Goal: Information Seeking & Learning: Learn about a topic

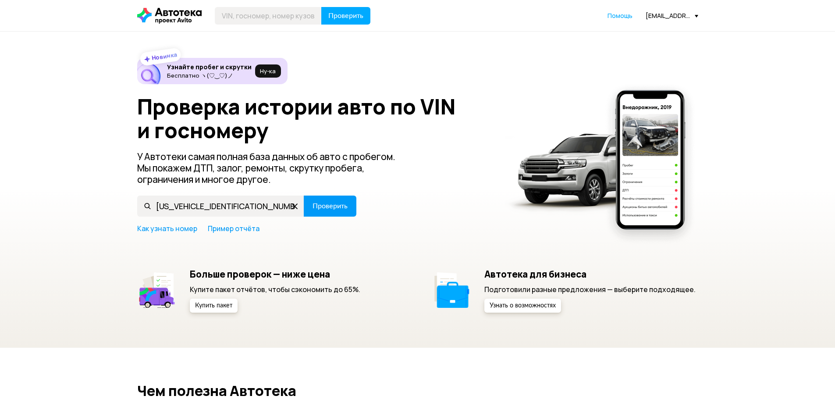
type input "[US_VEHICLE_IDENTIFICATION_NUMBER]"
click at [331, 208] on span "Проверить" at bounding box center [330, 206] width 35 height 7
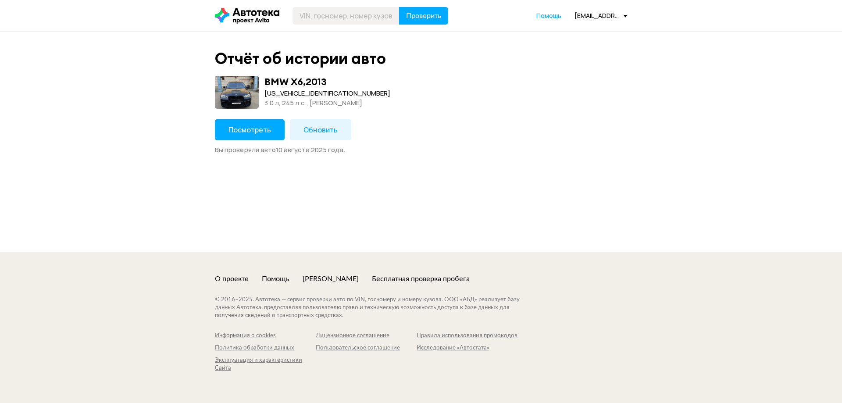
click at [250, 130] on span "Посмотреть" at bounding box center [249, 130] width 43 height 10
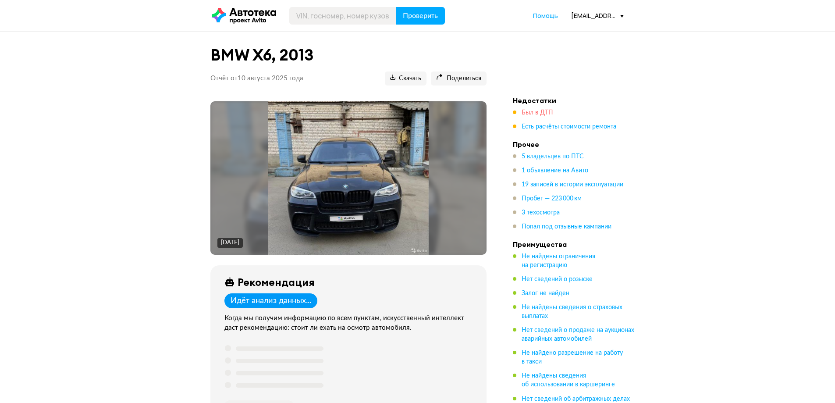
click at [536, 116] on span "Был в ДТП" at bounding box center [538, 113] width 32 height 6
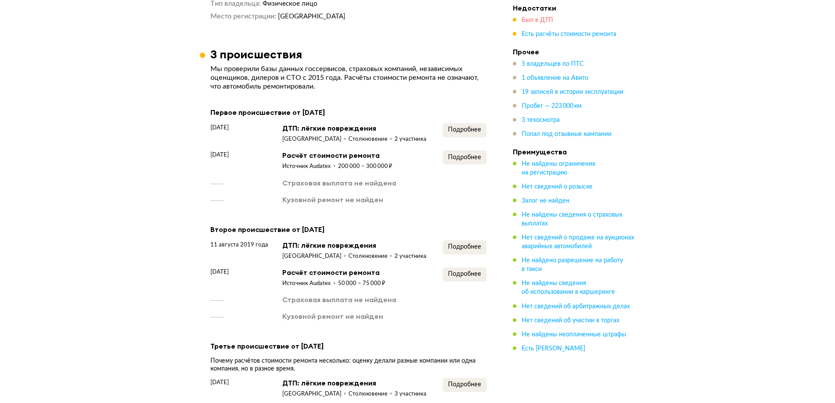
scroll to position [1218, 0]
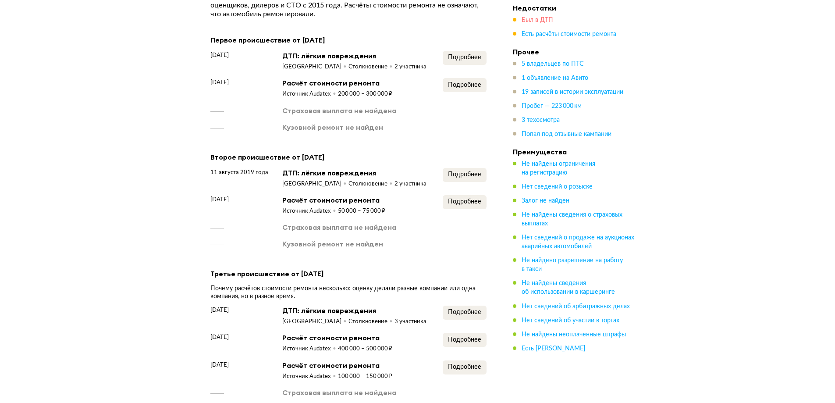
drag, startPoint x: 532, startPoint y: 17, endPoint x: 527, endPoint y: 20, distance: 6.5
click at [532, 17] on span "Был в ДТП" at bounding box center [538, 20] width 32 height 6
click at [538, 103] on span "Пробег — 223 000 км" at bounding box center [552, 106] width 60 height 6
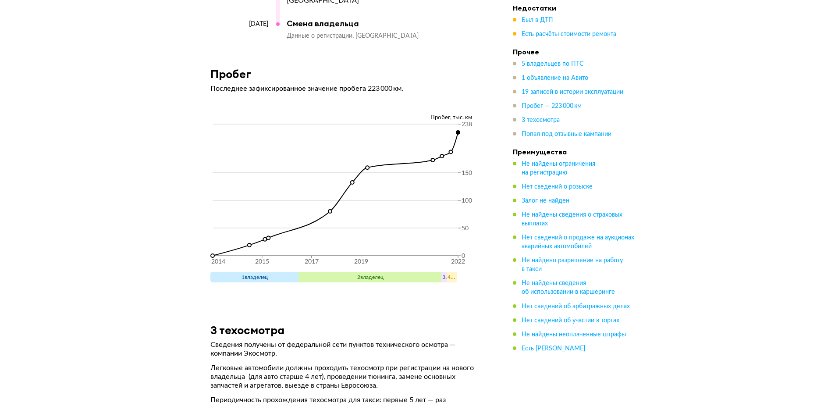
scroll to position [3634, 0]
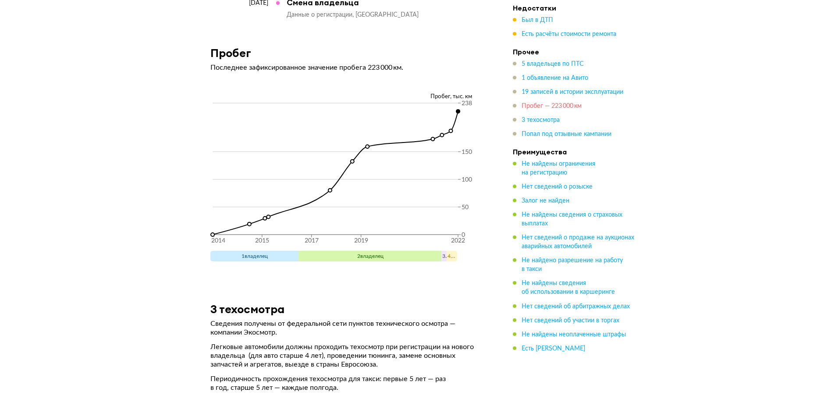
click at [561, 109] on span "Пробег — 223 000 км" at bounding box center [552, 106] width 60 height 6
click at [546, 80] on span "1 объявление на Авито" at bounding box center [555, 78] width 67 height 6
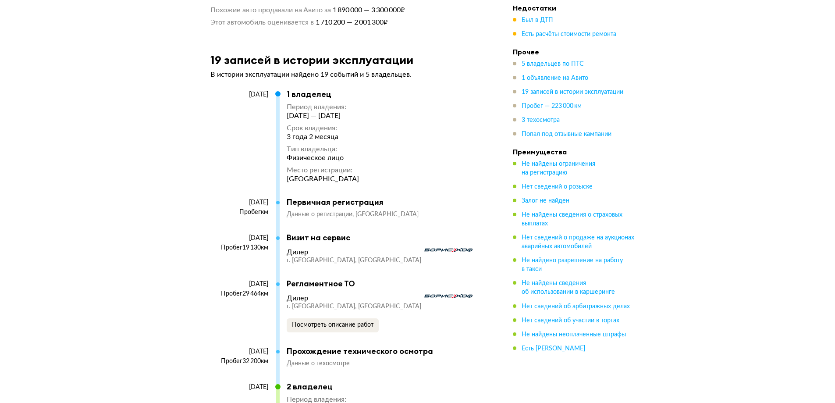
scroll to position [2030, 0]
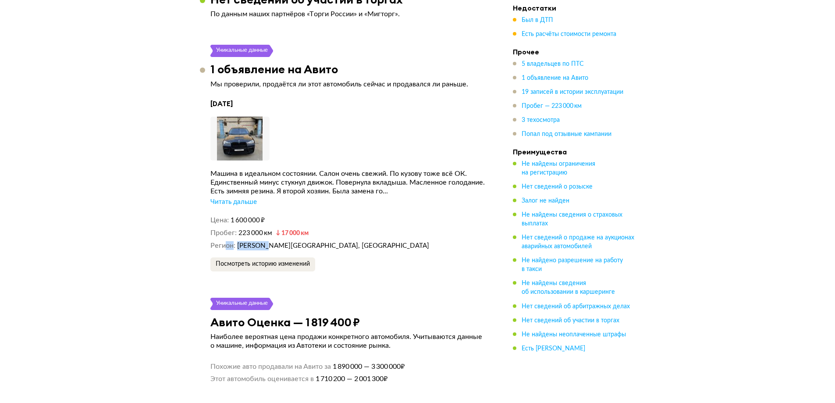
drag, startPoint x: 225, startPoint y: 238, endPoint x: 270, endPoint y: 239, distance: 44.3
click at [270, 239] on div "Цена 1 600 000 ₽ Пробег 223 000 км 17 000 км Регион [PERSON_NAME][GEOGRAPHIC_DA…" at bounding box center [348, 233] width 276 height 35
drag, startPoint x: 395, startPoint y: 240, endPoint x: 390, endPoint y: 240, distance: 4.8
click at [395, 241] on dd "[PERSON_NAME][GEOGRAPHIC_DATA], [GEOGRAPHIC_DATA]" at bounding box center [361, 245] width 249 height 9
drag, startPoint x: 227, startPoint y: 235, endPoint x: 334, endPoint y: 241, distance: 107.6
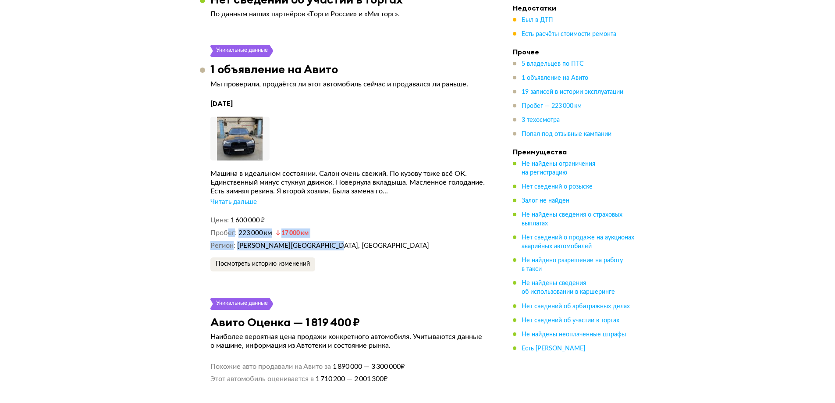
click at [331, 241] on div "Цена 1 600 000 ₽ Пробег 223 000 км 17 000 км Регион [PERSON_NAME][GEOGRAPHIC_DA…" at bounding box center [348, 233] width 276 height 35
click at [329, 239] on div "Цена 1 600 000 ₽ Пробег 223 000 км 17 000 км Регион [PERSON_NAME][GEOGRAPHIC_DA…" at bounding box center [348, 233] width 276 height 35
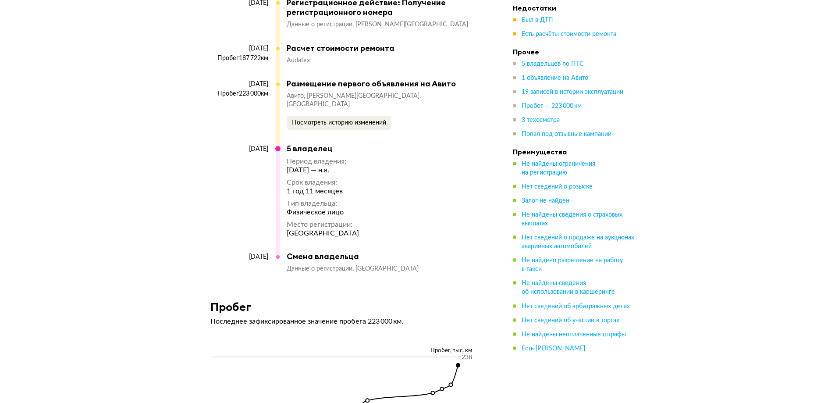
scroll to position [3608, 0]
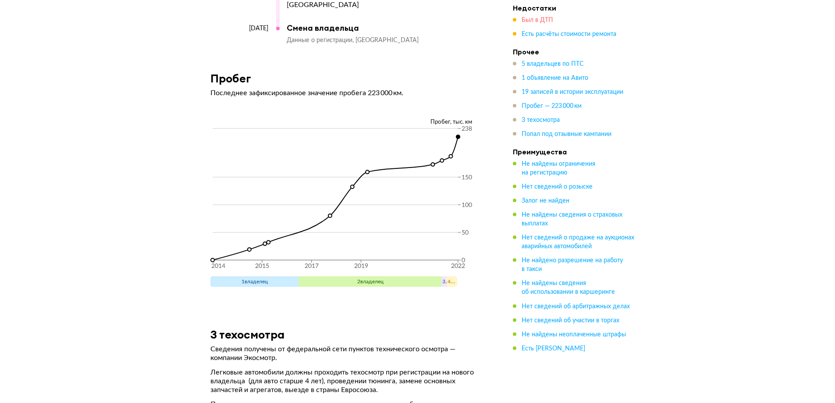
click at [542, 19] on span "Был в ДТП" at bounding box center [538, 20] width 32 height 6
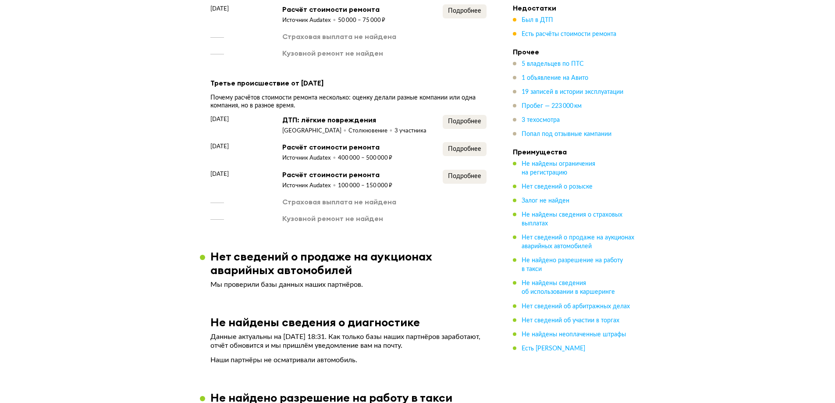
scroll to position [1218, 0]
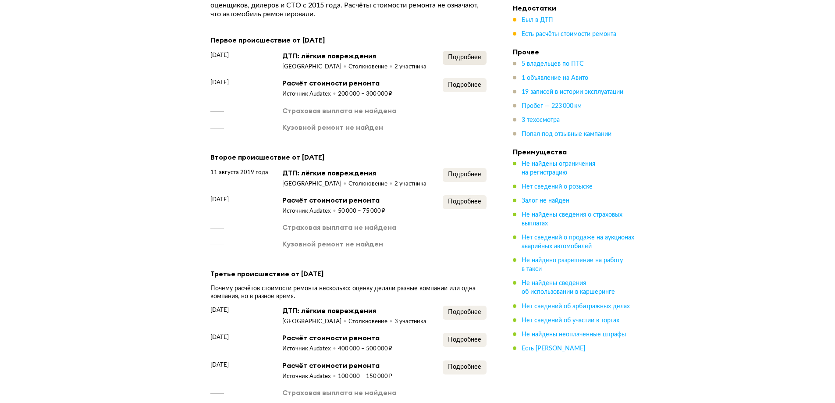
drag, startPoint x: 464, startPoint y: 59, endPoint x: 468, endPoint y: 50, distance: 10.3
click at [465, 55] on div "Подробнее" at bounding box center [465, 61] width 44 height 20
click at [468, 54] on span "Подробнее" at bounding box center [464, 57] width 33 height 6
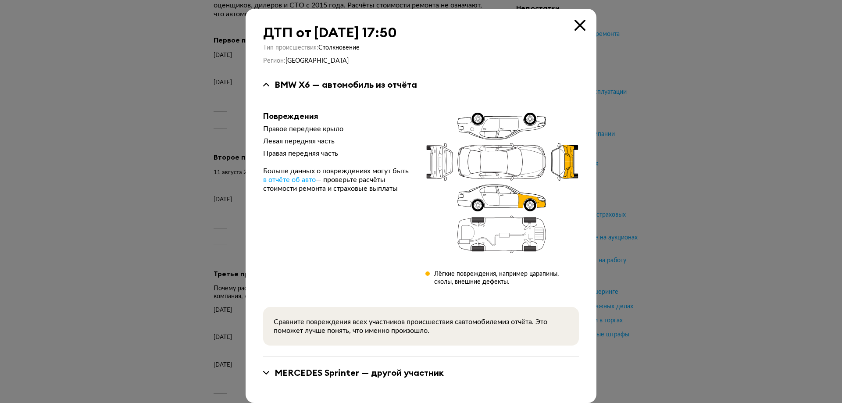
click at [739, 153] on div at bounding box center [421, 201] width 842 height 403
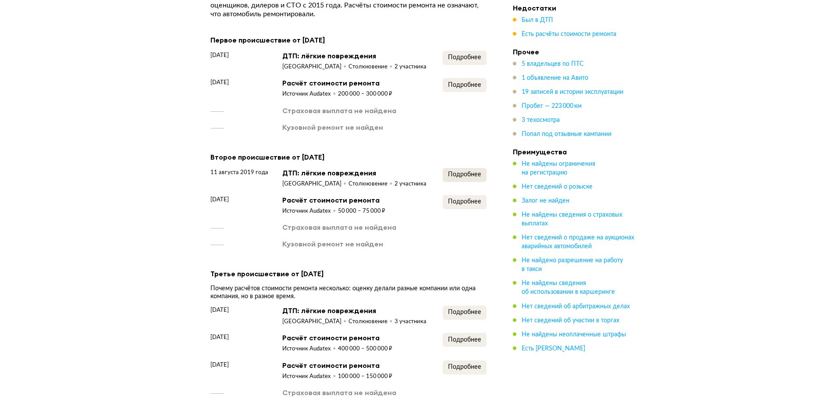
drag, startPoint x: 461, startPoint y: 162, endPoint x: 467, endPoint y: 164, distance: 6.5
click at [465, 163] on div "Второе происшествие от [DATE] [DATE] ДТП: лёгкие повреждения [GEOGRAPHIC_DATA] …" at bounding box center [348, 200] width 276 height 98
drag, startPoint x: 437, startPoint y: 163, endPoint x: 461, endPoint y: 167, distance: 24.1
click at [442, 168] on div "[DATE] ДТП: лёгкие повреждения [GEOGRAPHIC_DATA] Столкновение 2 участника Подро…" at bounding box center [348, 178] width 276 height 20
click at [473, 171] on article "3 происшествия Мы проверили базы данных госсервисов, страховых компаний, незави…" at bounding box center [348, 194] width 297 height 439
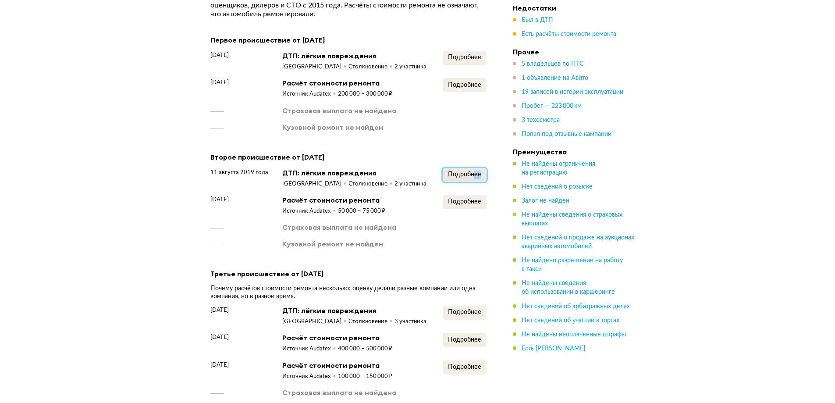
click at [461, 172] on span "Подробнее" at bounding box center [464, 174] width 33 height 6
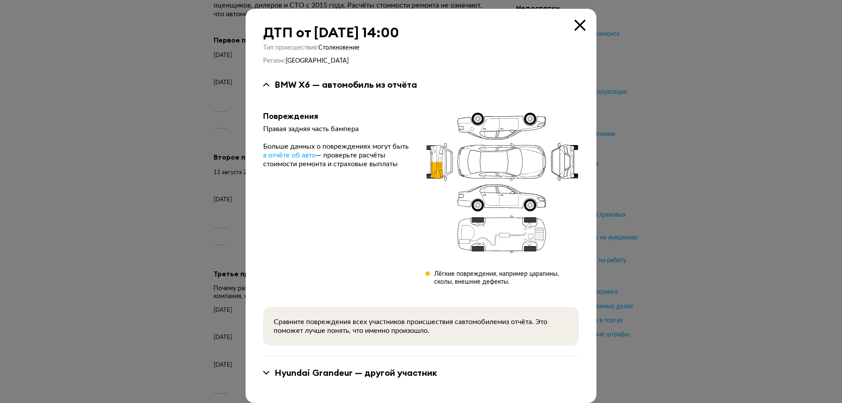
click at [712, 213] on div at bounding box center [421, 201] width 842 height 403
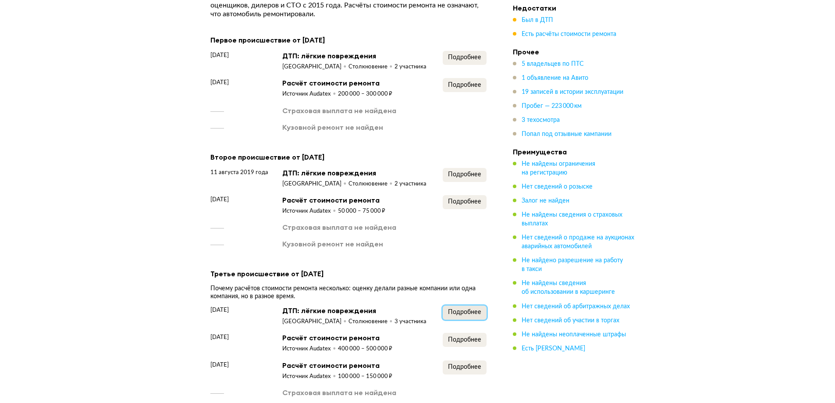
click at [462, 311] on span "Подробнее" at bounding box center [464, 312] width 33 height 6
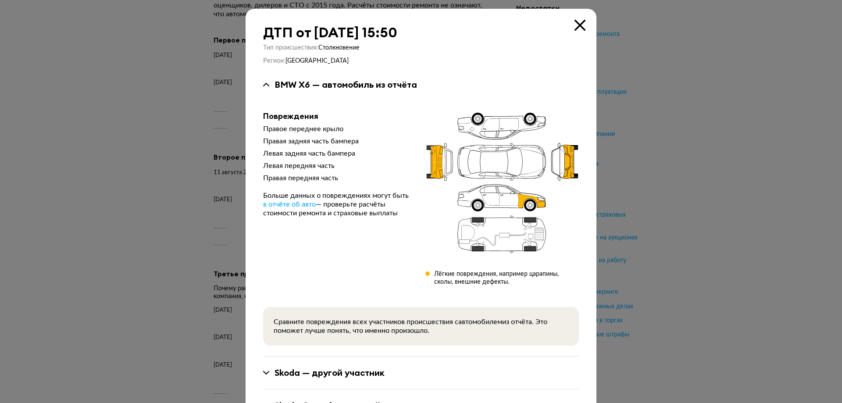
click at [684, 281] on div at bounding box center [421, 201] width 842 height 403
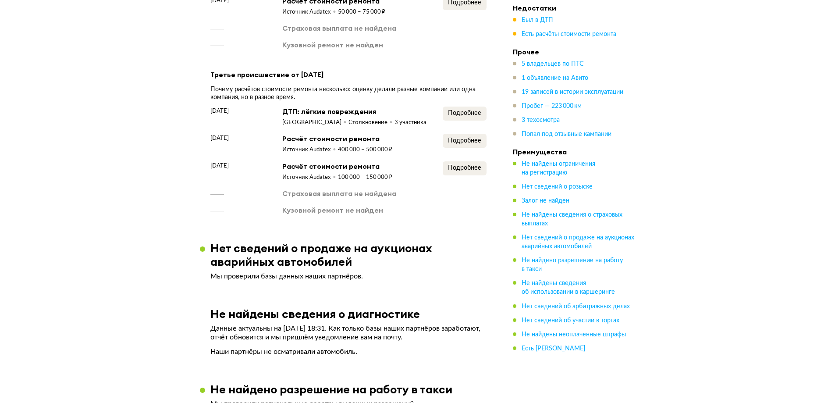
scroll to position [1438, 0]
